Goal: Transaction & Acquisition: Purchase product/service

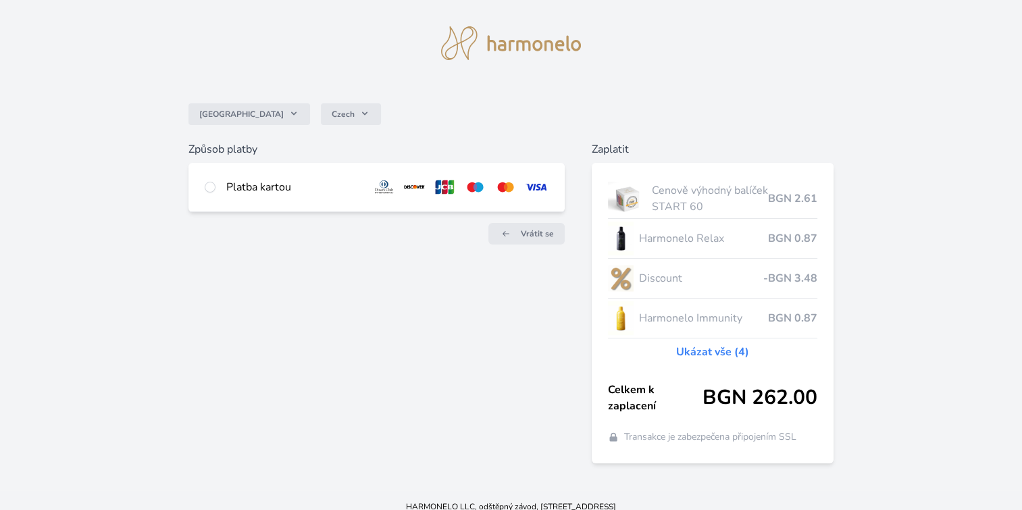
scroll to position [40, 0]
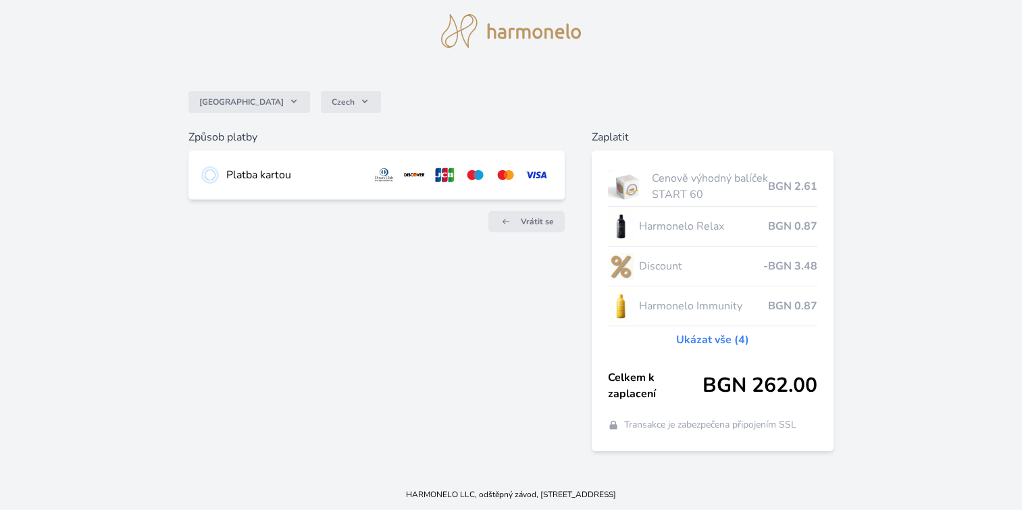
click at [211, 176] on input "radio" at bounding box center [210, 174] width 11 height 11
radio input "true"
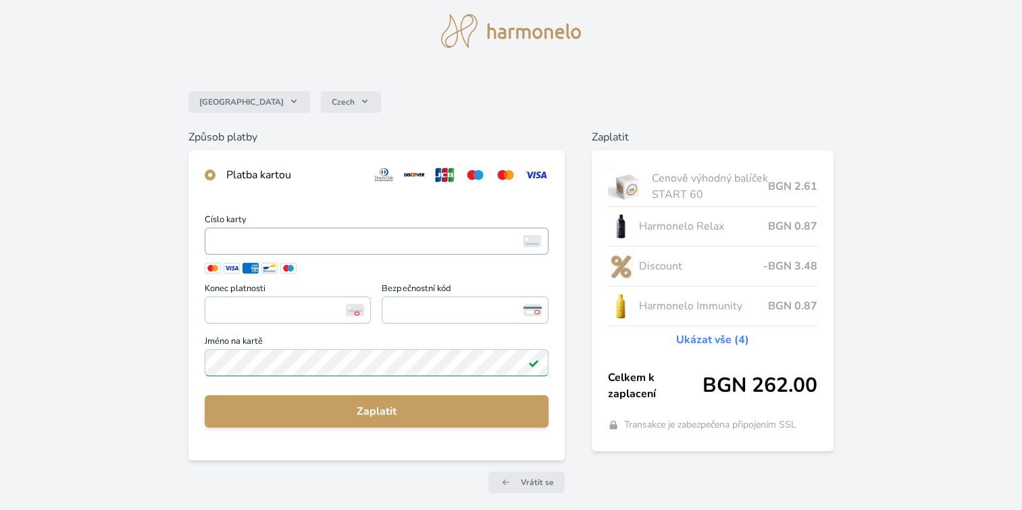
click at [208, 238] on span "<p>Your browser does not support iframes.</p>" at bounding box center [377, 241] width 344 height 27
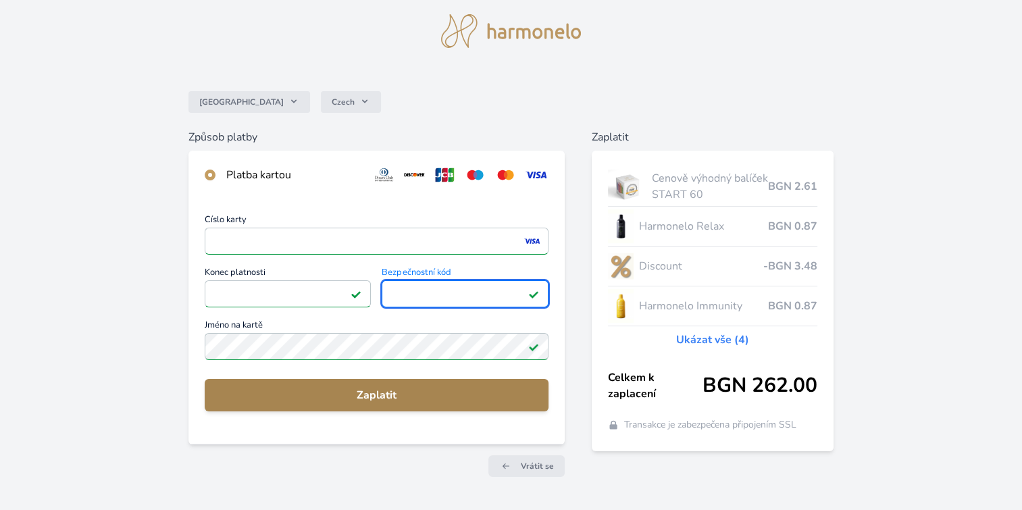
click at [391, 390] on span "Zaplatit" at bounding box center [376, 395] width 322 height 16
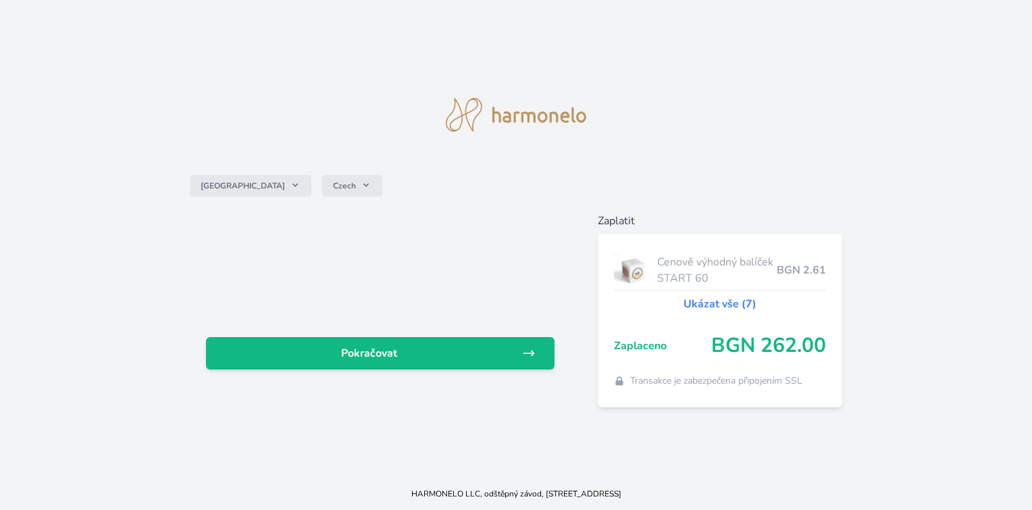
click at [719, 302] on link "Ukázat vše (7)" at bounding box center [719, 304] width 73 height 16
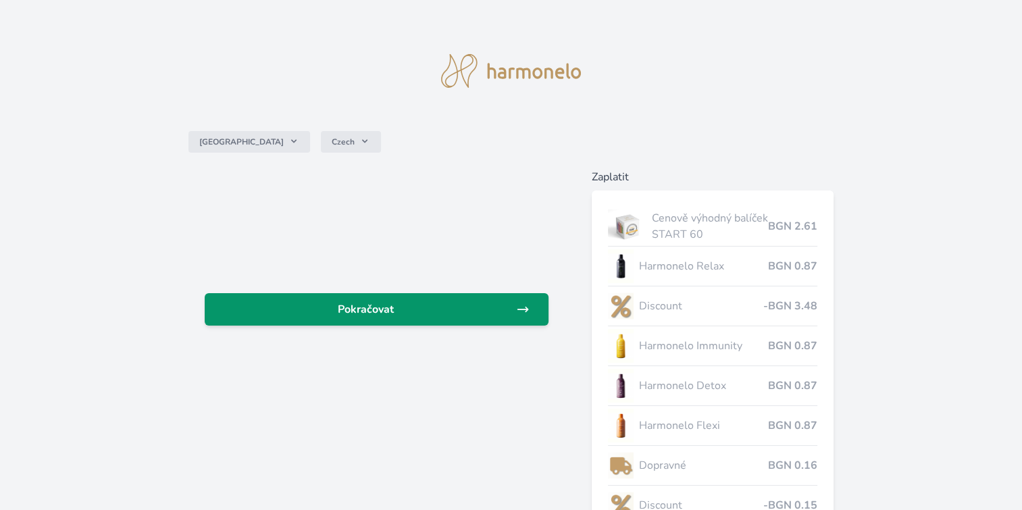
click at [377, 307] on span "Pokračovat" at bounding box center [365, 309] width 300 height 16
